Goal: Task Accomplishment & Management: Complete application form

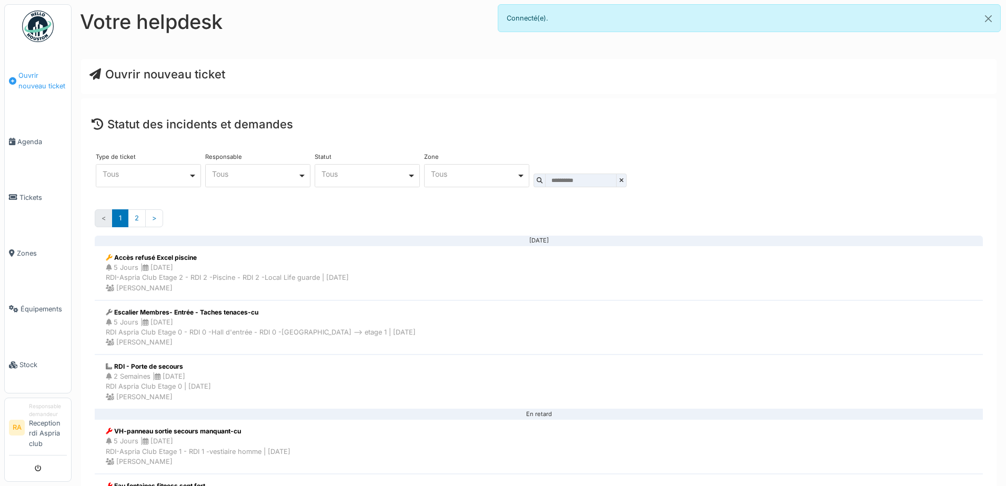
click at [35, 92] on link "Ouvrir nouveau ticket" at bounding box center [38, 81] width 66 height 66
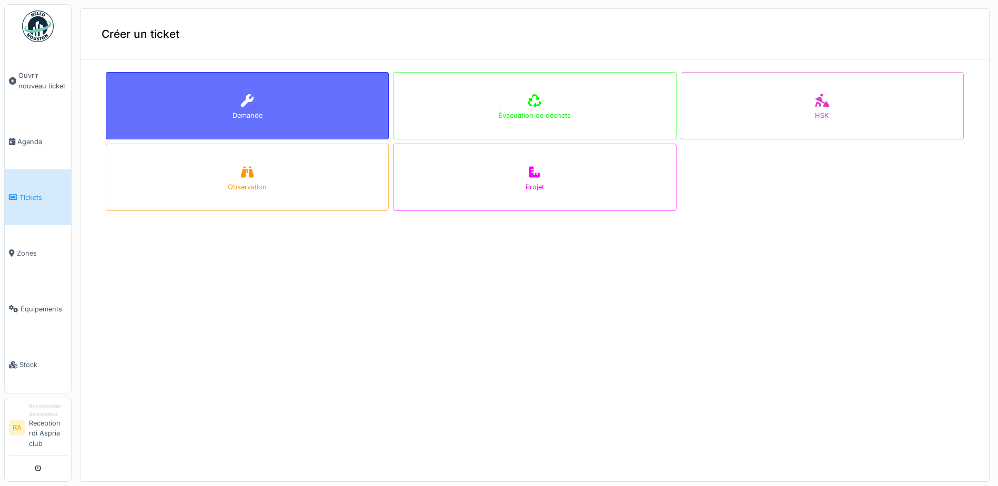
click at [260, 113] on div "Demande" at bounding box center [247, 105] width 283 height 67
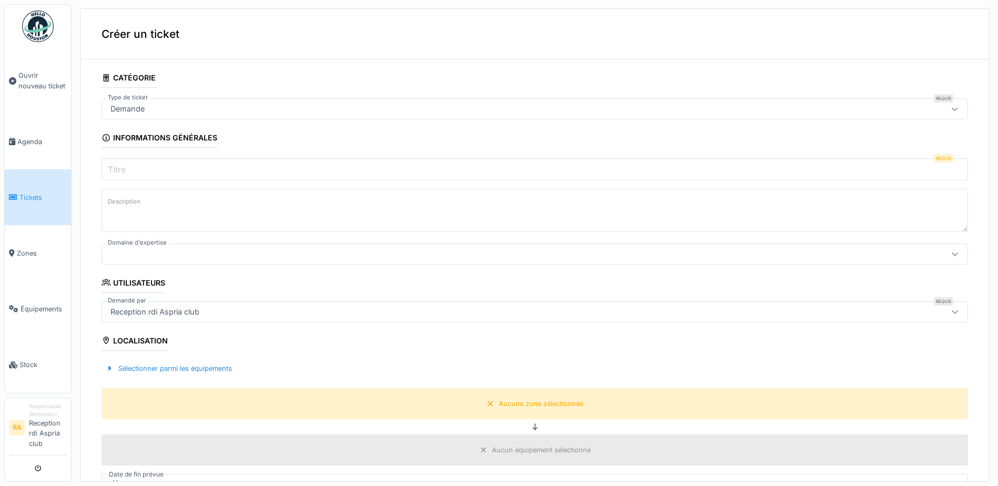
click at [177, 170] on input "Titre" at bounding box center [535, 169] width 866 height 22
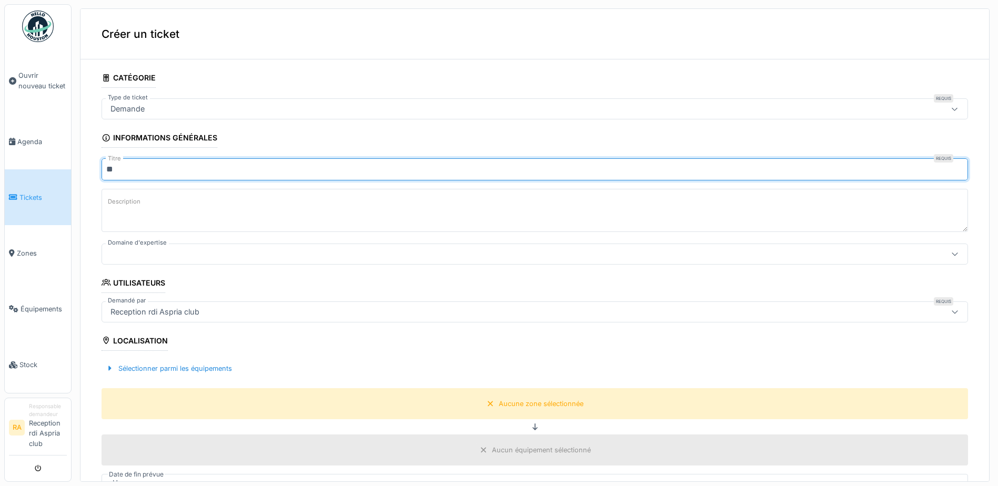
type input "*"
type input "**********"
click at [427, 211] on textarea "Description" at bounding box center [535, 210] width 866 height 43
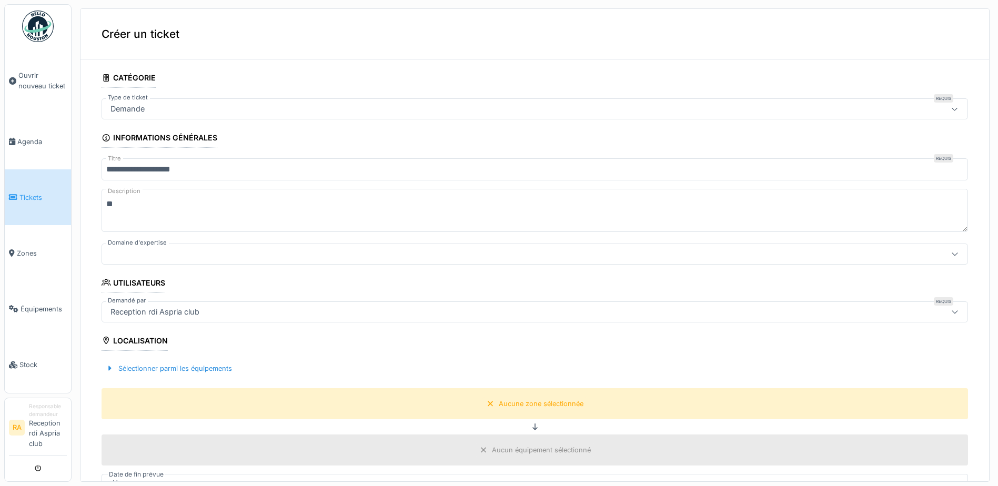
type textarea "*"
type textarea "**********"
click at [390, 262] on div at bounding box center [535, 254] width 866 height 21
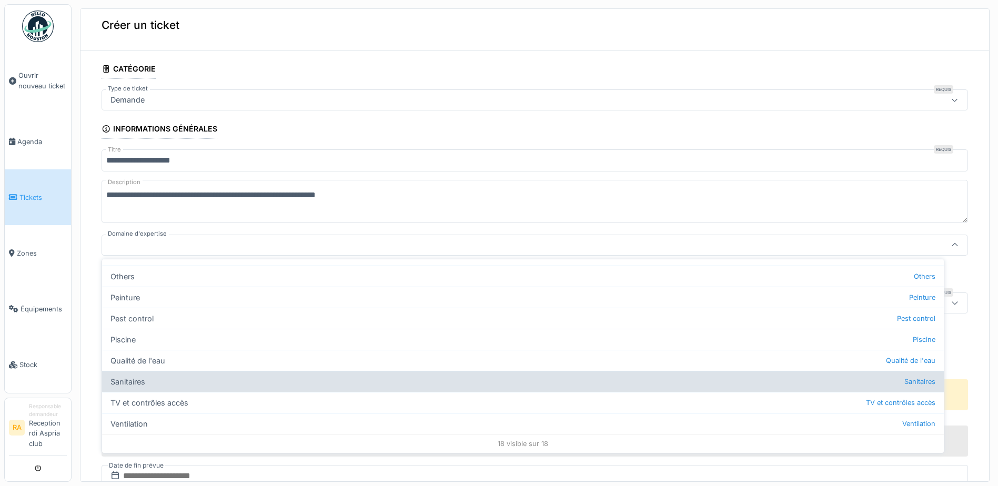
scroll to position [4, 0]
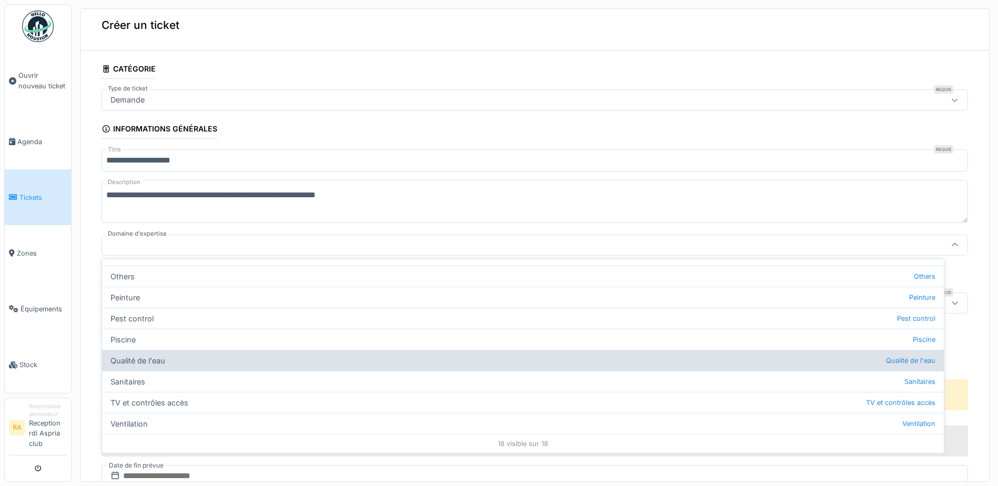
click at [201, 356] on div "Qualité de l'eau Qualité de l'eau" at bounding box center [523, 360] width 842 height 21
type input "***"
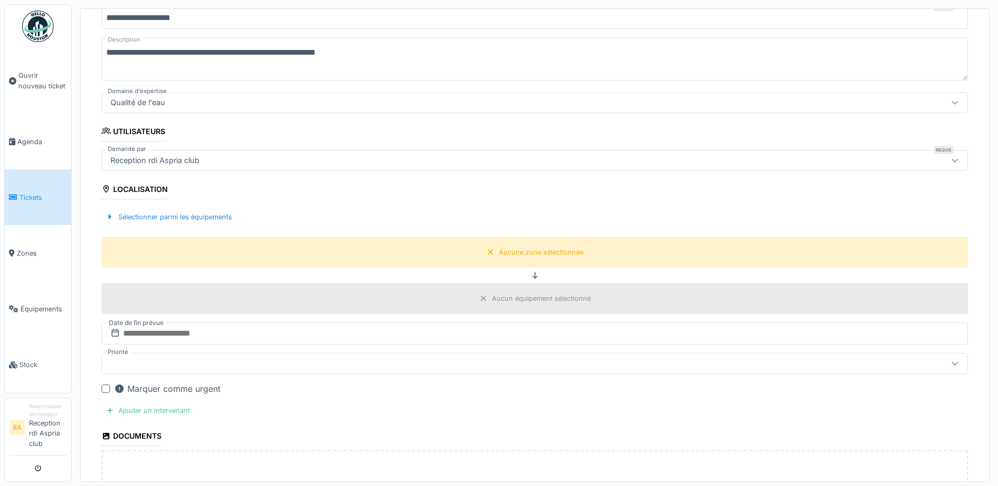
scroll to position [167, 0]
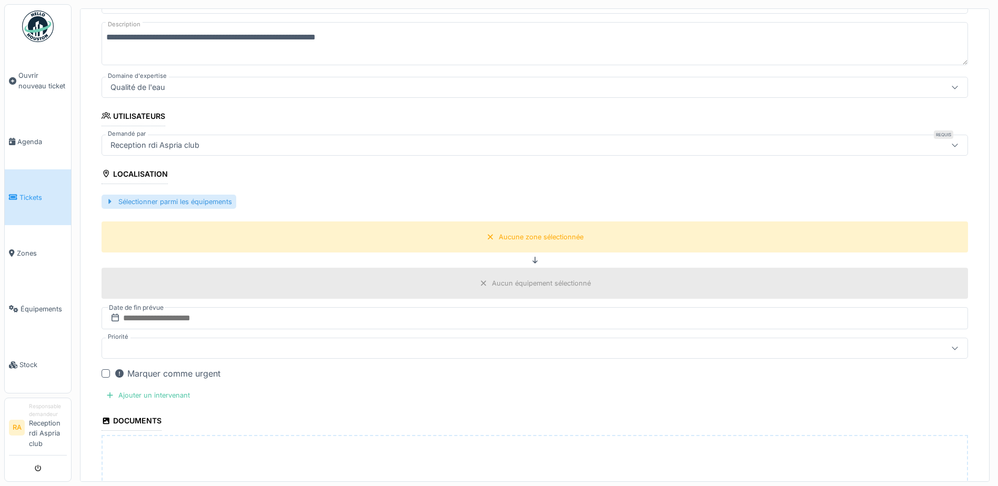
click at [142, 201] on div "Sélectionner parmi les équipements" at bounding box center [169, 202] width 135 height 14
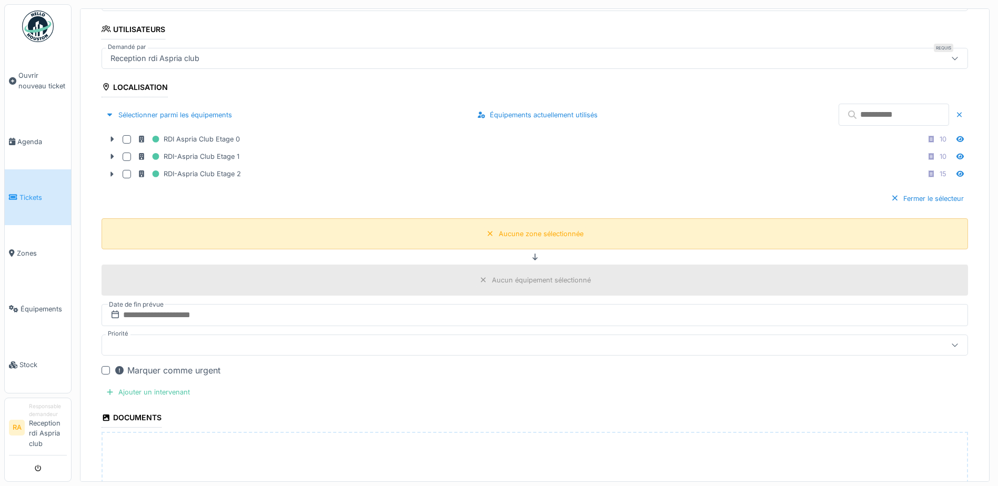
scroll to position [272, 0]
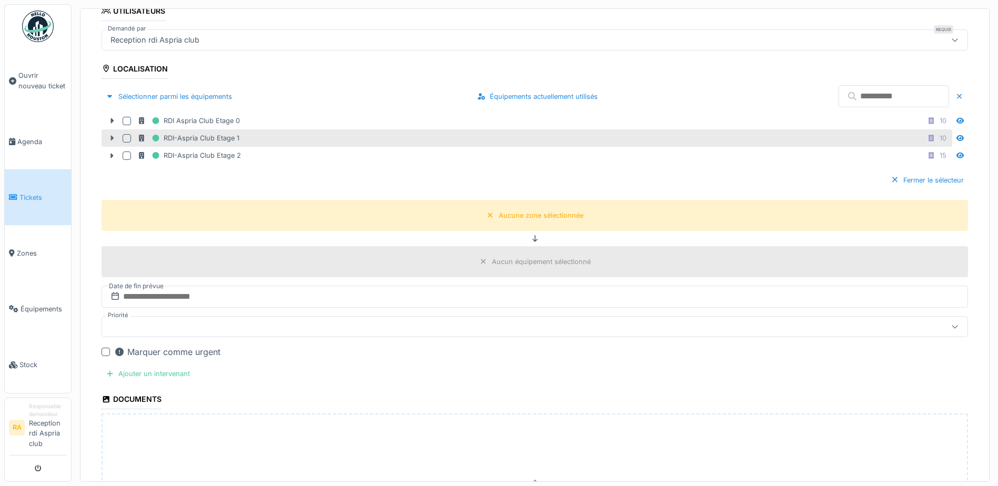
click at [109, 135] on icon at bounding box center [112, 138] width 8 height 7
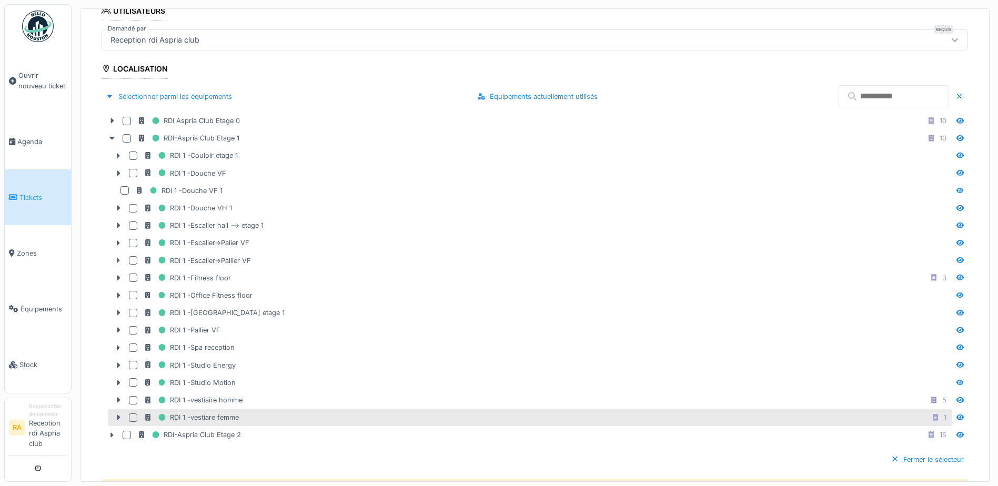
click at [133, 413] on div at bounding box center [133, 417] width 8 height 8
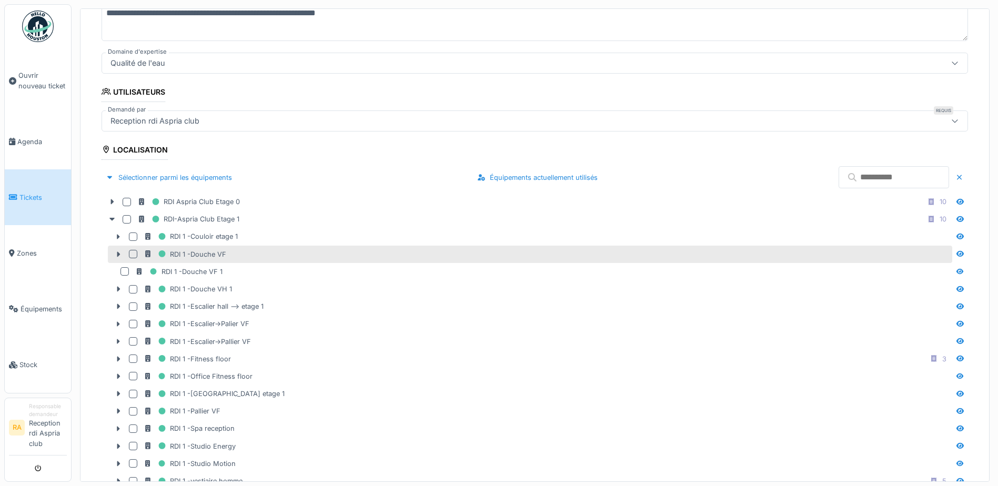
scroll to position [167, 0]
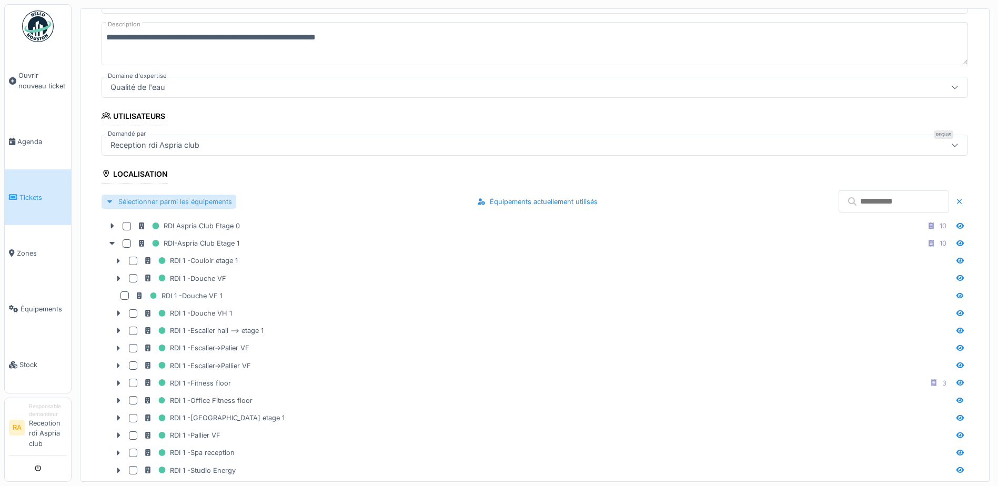
click at [117, 198] on div "Sélectionner parmi les équipements" at bounding box center [169, 202] width 135 height 14
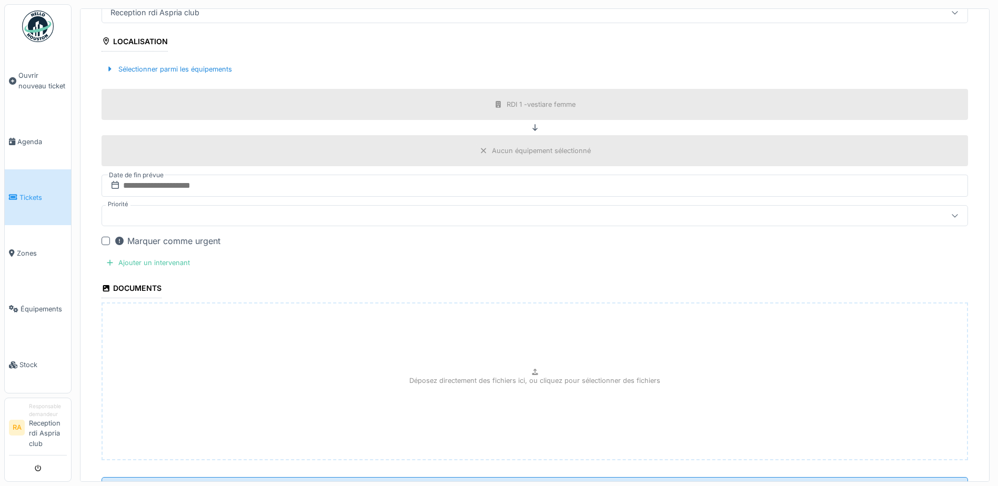
scroll to position [325, 0]
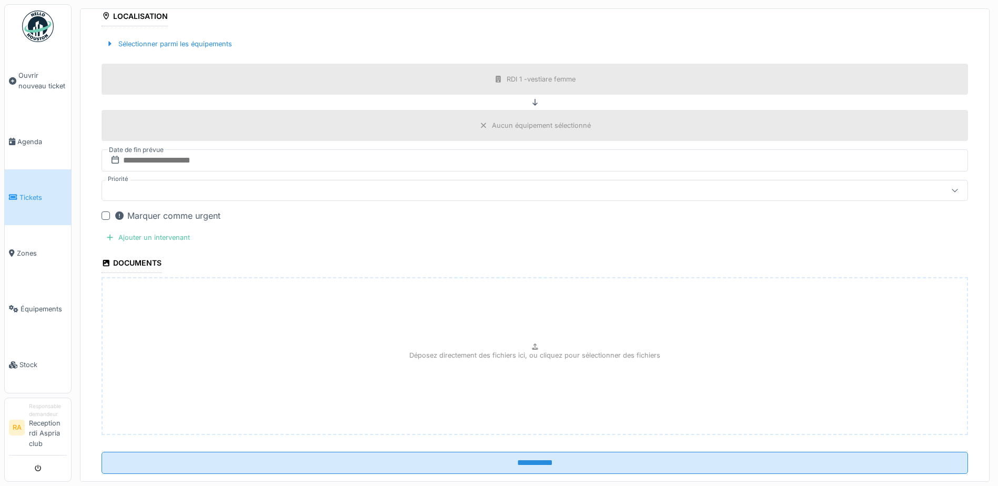
click at [193, 180] on div at bounding box center [535, 190] width 866 height 21
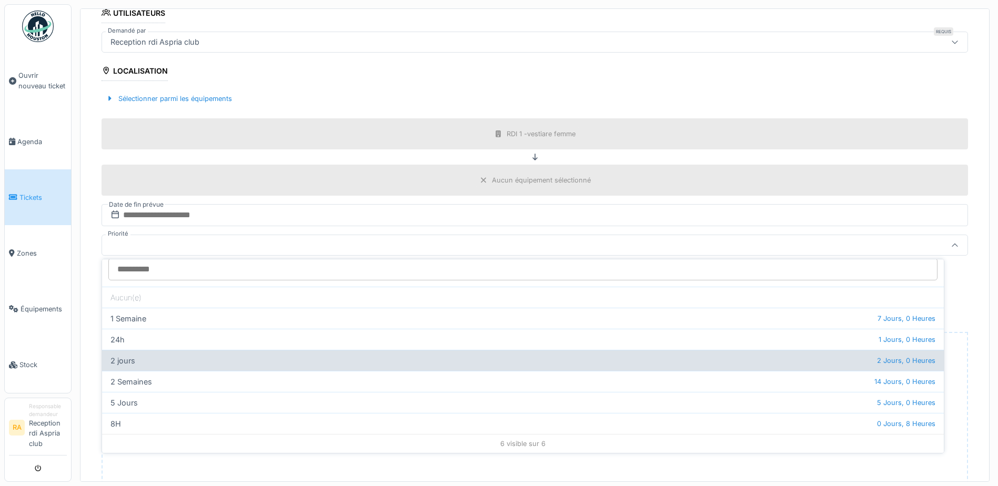
scroll to position [4, 0]
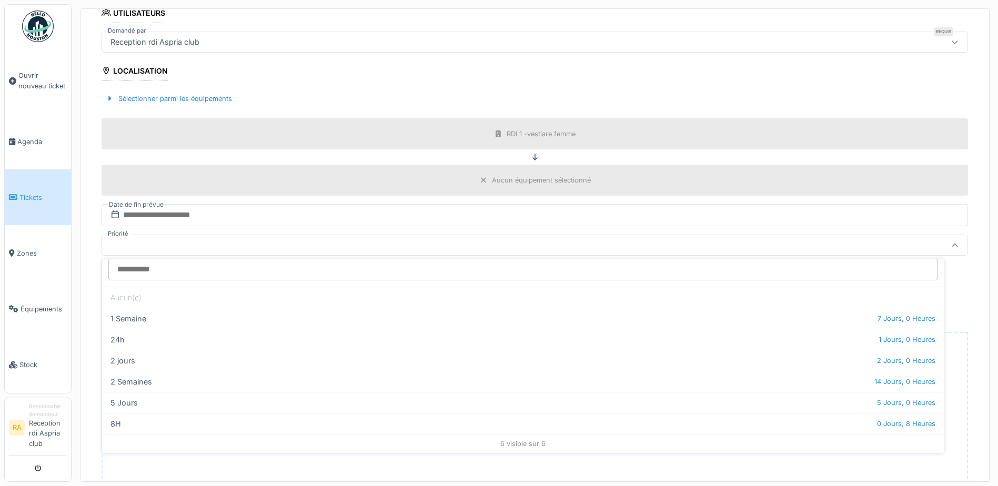
click at [203, 235] on div at bounding box center [535, 245] width 866 height 21
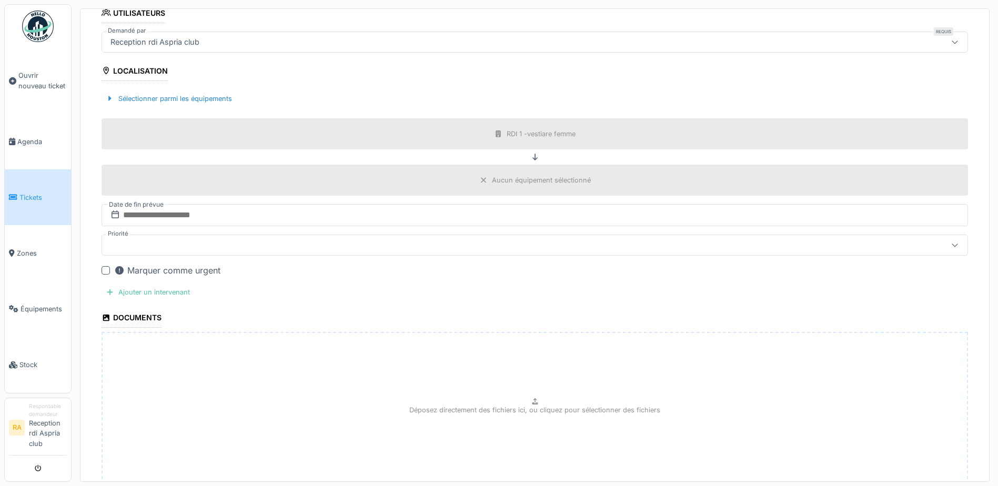
click at [107, 266] on div at bounding box center [106, 270] width 8 height 8
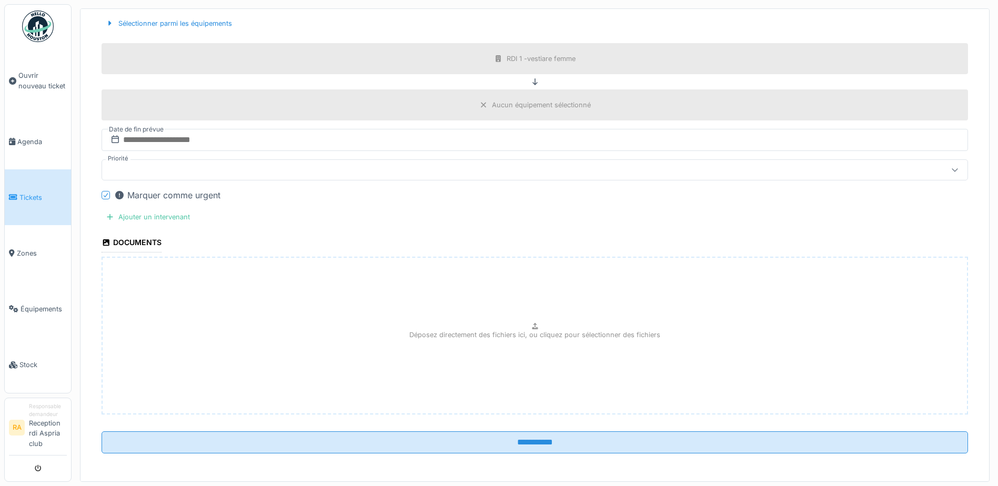
scroll to position [347, 0]
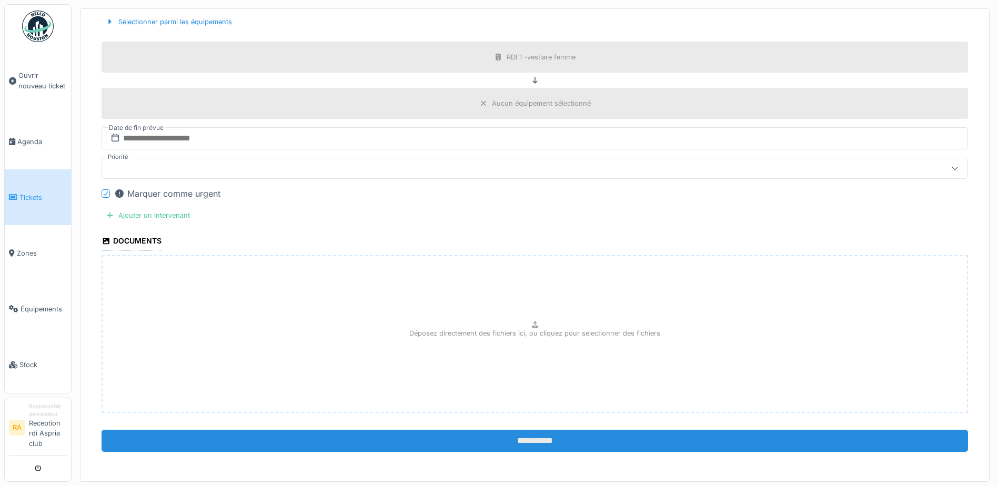
click at [522, 442] on input "**********" at bounding box center [535, 441] width 866 height 22
